Goal: Task Accomplishment & Management: Use online tool/utility

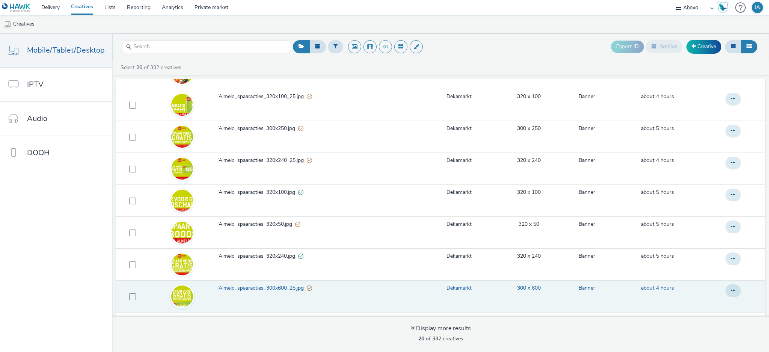
scroll to position [104, 0]
click at [220, 239] on td "Almelo_spaaracties_320x50.jpg" at bounding box center [321, 233] width 206 height 32
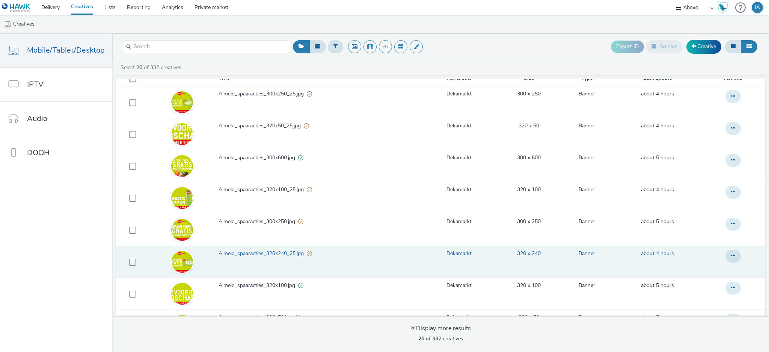
scroll to position [0, 0]
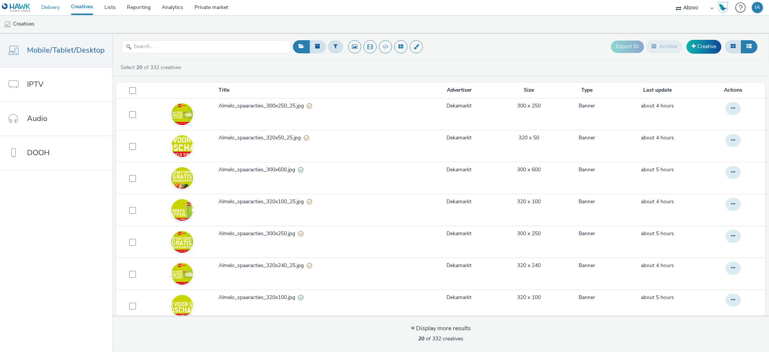
click at [55, 6] on link "Delivery" at bounding box center [51, 7] width 30 height 15
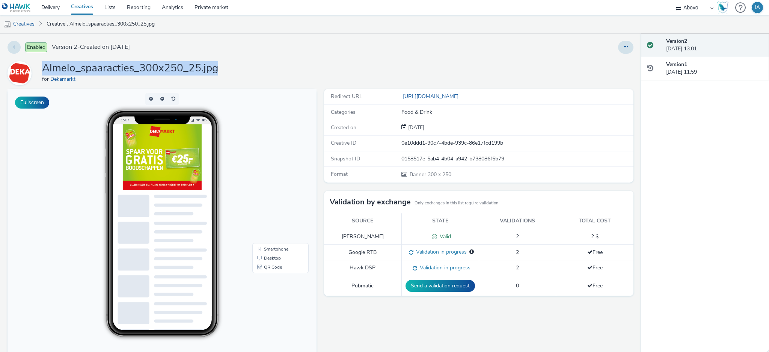
drag, startPoint x: 228, startPoint y: 69, endPoint x: 44, endPoint y: 66, distance: 183.6
click at [44, 66] on div "Almelo_spaaracties_300x250_25.jpg for Dekamarkt" at bounding box center [321, 73] width 626 height 24
copy h1 "Almelo_spaaracties_300x250_25.jpg"
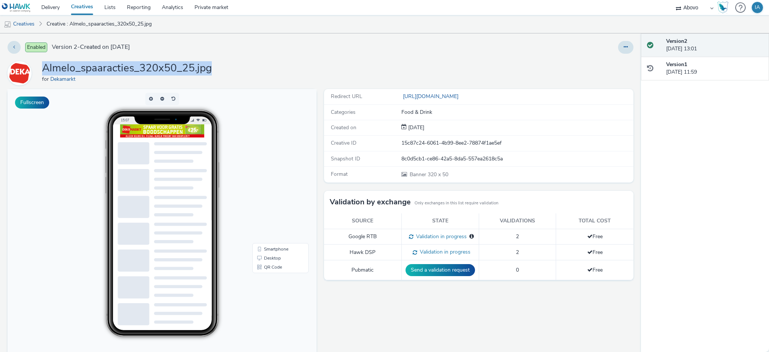
drag, startPoint x: 218, startPoint y: 68, endPoint x: 45, endPoint y: 60, distance: 173.6
click at [45, 60] on div "Enabled Version 2 - Created on [DATE] Almelo_spaaracties_320x50_25.jpg for Deka…" at bounding box center [320, 192] width 641 height 318
copy h1 "Almelo_spaaracties_320x50_25.jpg"
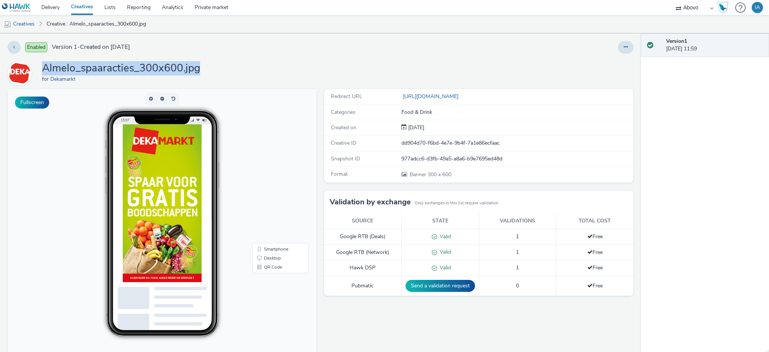
drag, startPoint x: 201, startPoint y: 68, endPoint x: 43, endPoint y: 65, distance: 157.4
click at [43, 65] on div "Almelo_spaaracties_300x600.jpg for Dekamarkt" at bounding box center [321, 73] width 626 height 24
copy h1 "Almelo_spaaracties_300x600.jpg"
click at [43, 65] on h1 "Almelo_spaaracties_300x600.jpg" at bounding box center [121, 68] width 158 height 14
drag, startPoint x: 199, startPoint y: 67, endPoint x: 45, endPoint y: 63, distance: 153.6
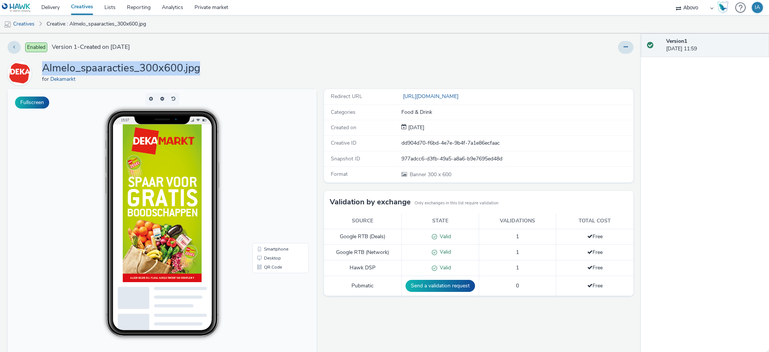
click at [45, 63] on h1 "Almelo_spaaracties_300x600.jpg" at bounding box center [121, 68] width 158 height 14
copy h1 "Almelo_spaaracties_300x600.jpg"
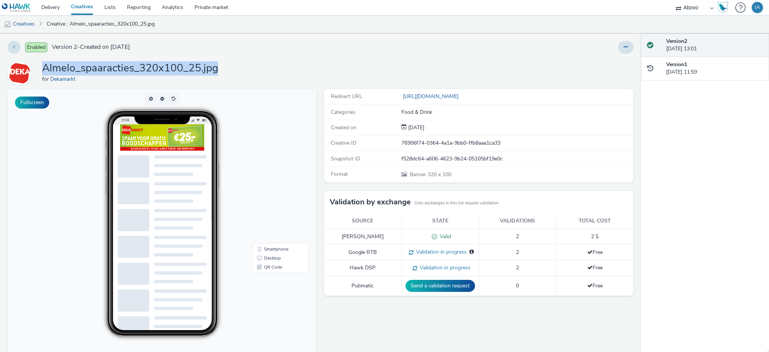
drag, startPoint x: 217, startPoint y: 71, endPoint x: 45, endPoint y: 65, distance: 172.5
click at [45, 65] on div "Almelo_spaaracties_320x100_25.jpg for Dekamarkt" at bounding box center [321, 73] width 626 height 24
copy h1 "Almelo_spaaracties_320x100_25.jpg"
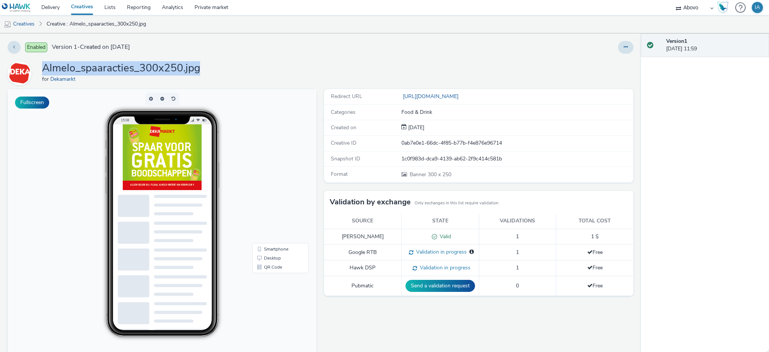
drag, startPoint x: 202, startPoint y: 69, endPoint x: 44, endPoint y: 71, distance: 157.7
click at [44, 71] on div "Almelo_spaaracties_300x250.jpg for Dekamarkt" at bounding box center [321, 73] width 626 height 24
copy h1 "Almelo_spaaracties_300x250.jpg"
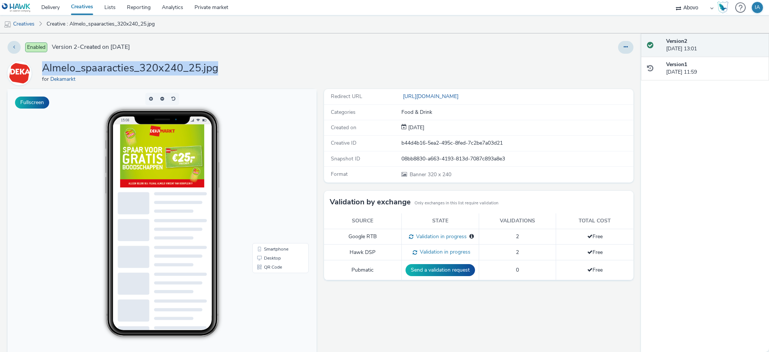
drag, startPoint x: 217, startPoint y: 69, endPoint x: 44, endPoint y: 68, distance: 172.7
click at [44, 68] on div "Almelo_spaaracties_320x240_25.jpg for Dekamarkt" at bounding box center [321, 73] width 626 height 24
copy h1 "Almelo_spaaracties_320x240_25.jpg"
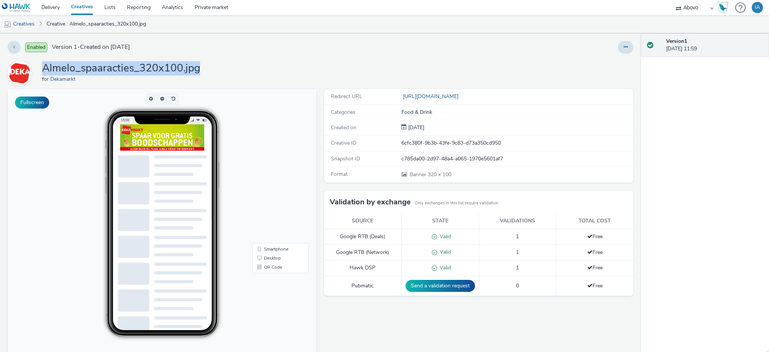
drag, startPoint x: 203, startPoint y: 69, endPoint x: 41, endPoint y: 66, distance: 161.9
click at [41, 66] on div "Almelo_spaaracties_320x100.jpg for Dekamarkt" at bounding box center [321, 73] width 626 height 24
copy h1 "Almelo_spaaracties_320x100.jpg"
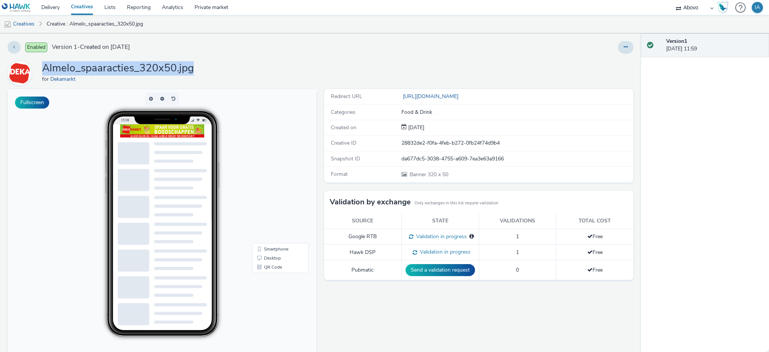
drag, startPoint x: 196, startPoint y: 66, endPoint x: 44, endPoint y: 72, distance: 152.2
click at [44, 72] on div "Almelo_spaaracties_320x50.jpg for Dekamarkt" at bounding box center [321, 73] width 626 height 24
copy h1 "Almelo_spaaracties_320x50.jpg"
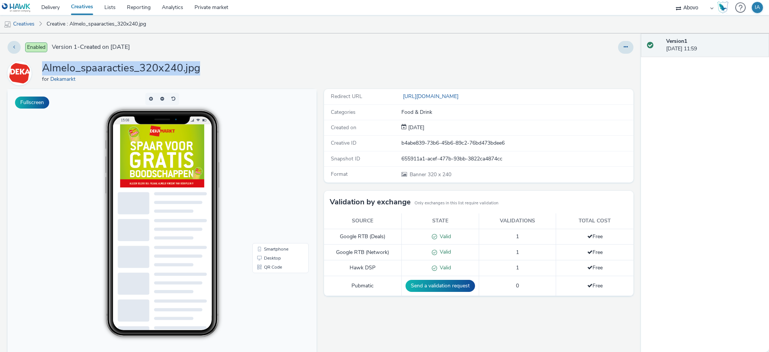
drag, startPoint x: 205, startPoint y: 68, endPoint x: 45, endPoint y: 66, distance: 160.3
click at [45, 66] on div "Almelo_spaaracties_320x240.jpg for Dekamarkt" at bounding box center [321, 73] width 626 height 24
copy h1 "Almelo_spaaracties_320x240.jpg"
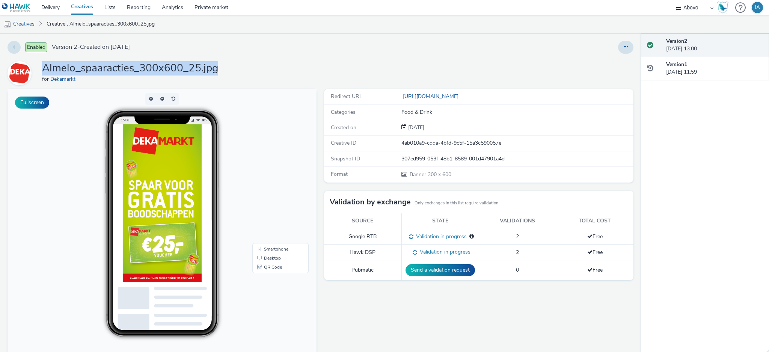
drag, startPoint x: 223, startPoint y: 68, endPoint x: 41, endPoint y: 67, distance: 181.4
click at [41, 67] on div "Almelo_spaaracties_300x600_25.jpg for Dekamarkt" at bounding box center [321, 73] width 626 height 24
copy h1 "Almelo_spaaracties_300x600_25.jpg"
